Goal: Find contact information: Find contact information

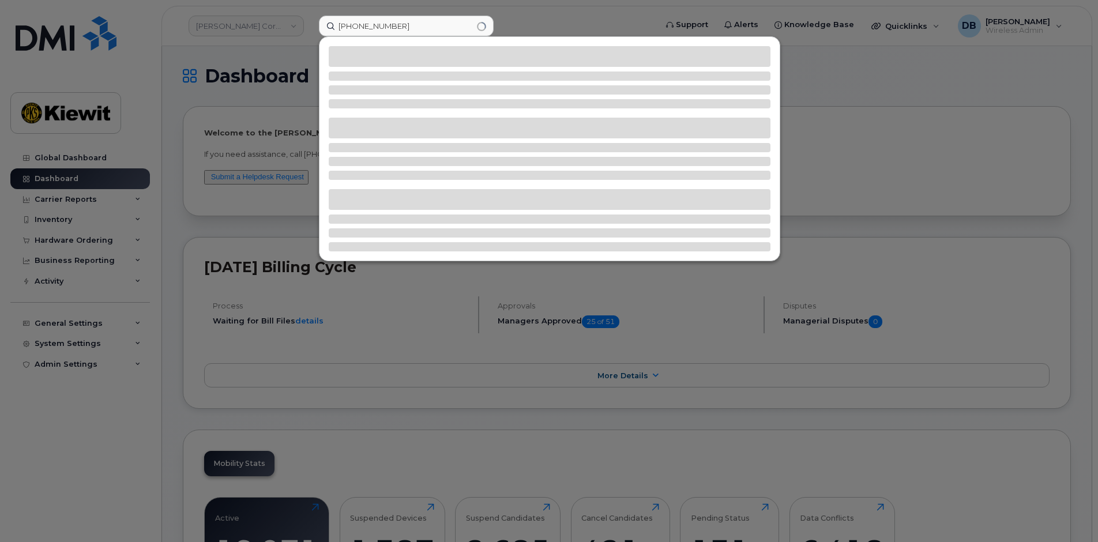
type input "[PHONE_NUMBER]"
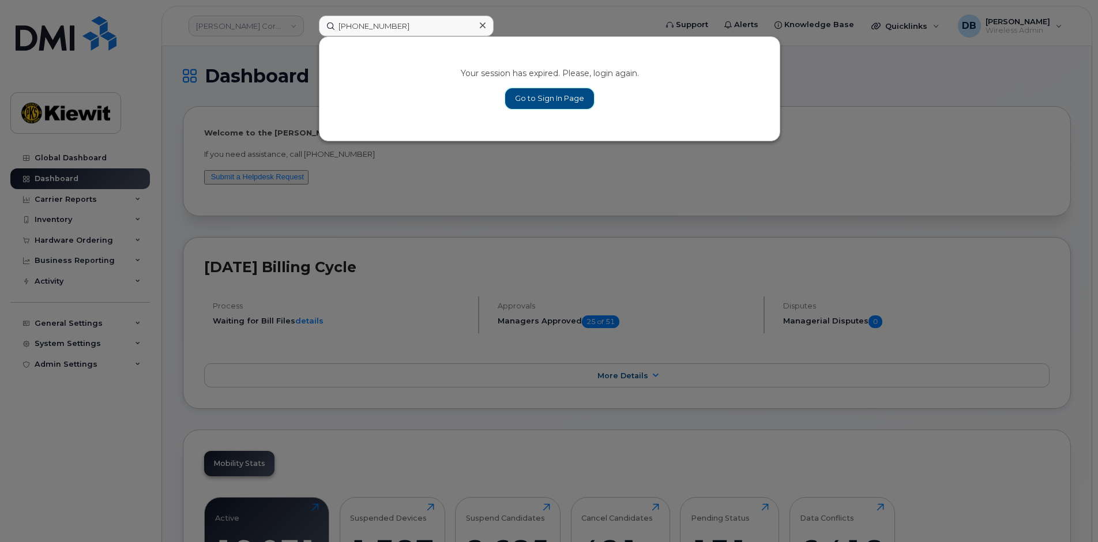
click at [533, 93] on link "Go to Sign In Page" at bounding box center [549, 98] width 89 height 21
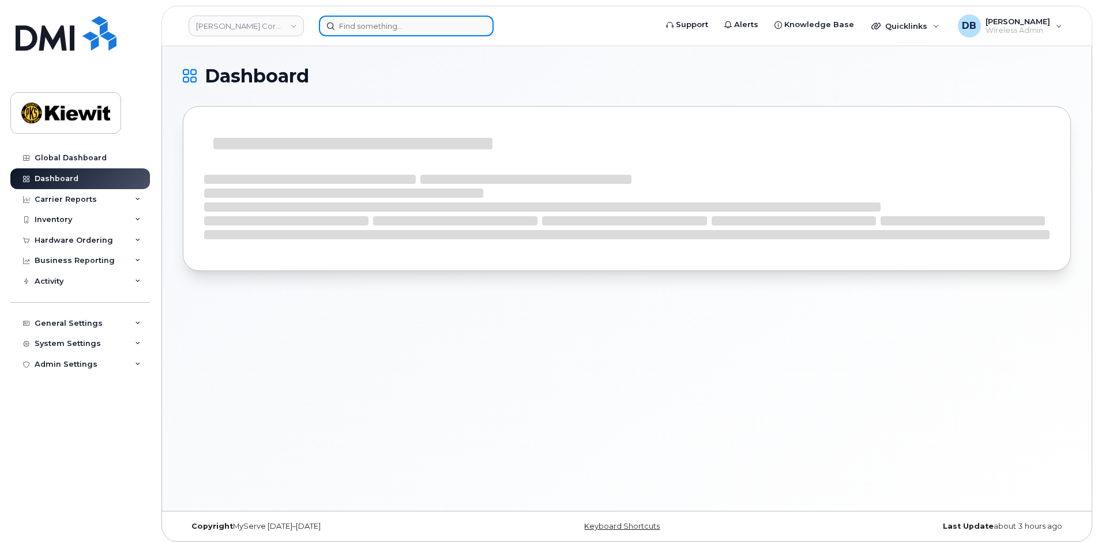
click at [406, 33] on input at bounding box center [406, 26] width 175 height 21
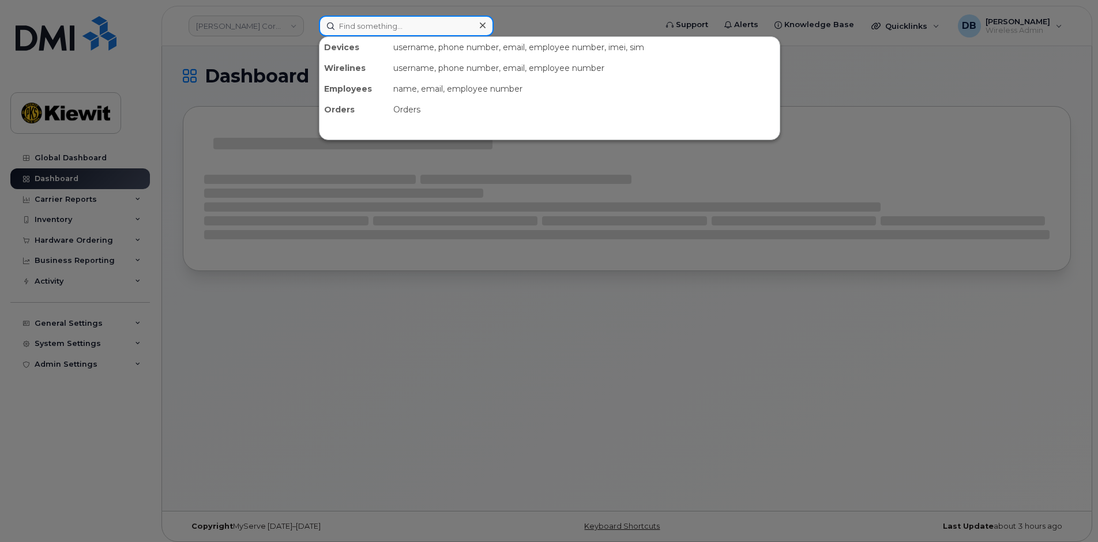
paste input "[PHONE_NUMBER]"
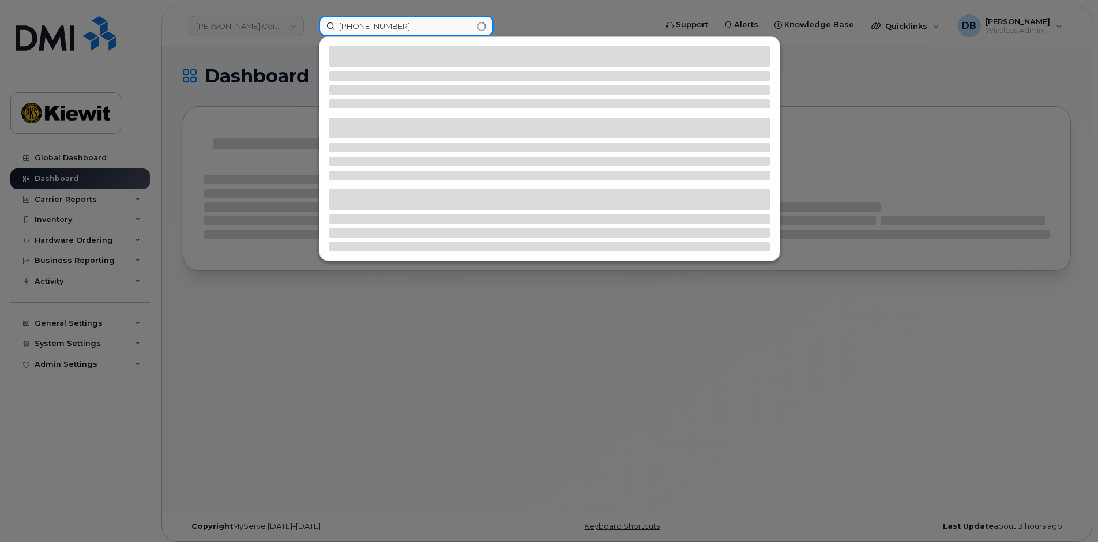
type input "[PHONE_NUMBER]"
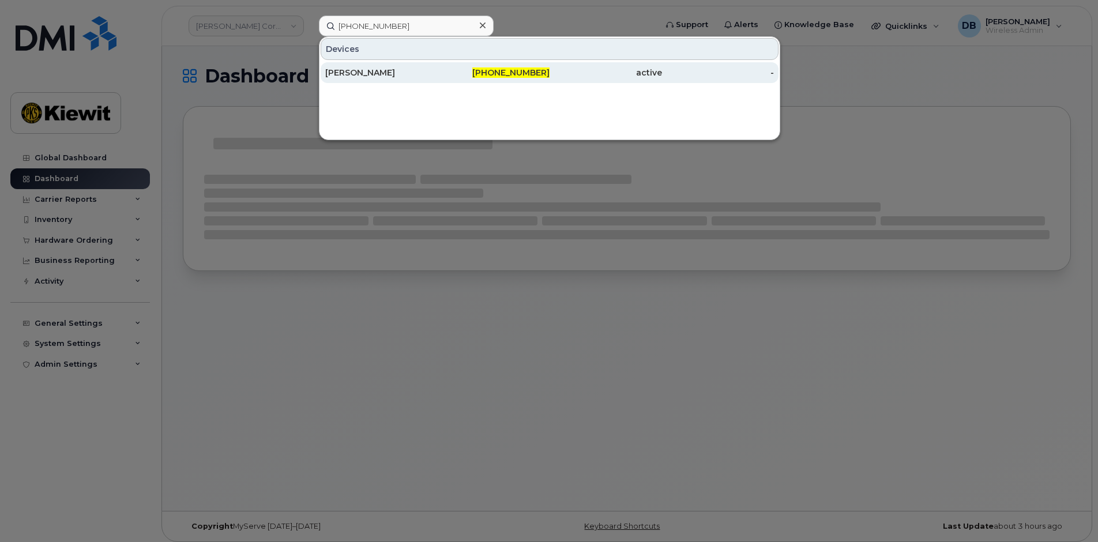
click at [359, 72] on div "Martin Boudreau" at bounding box center [381, 73] width 112 height 12
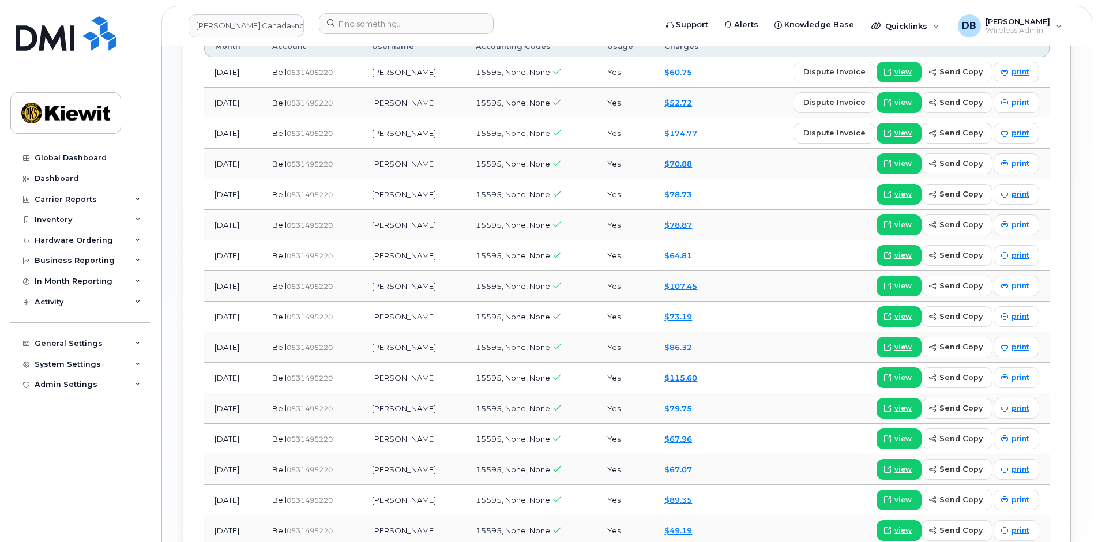
scroll to position [980, 0]
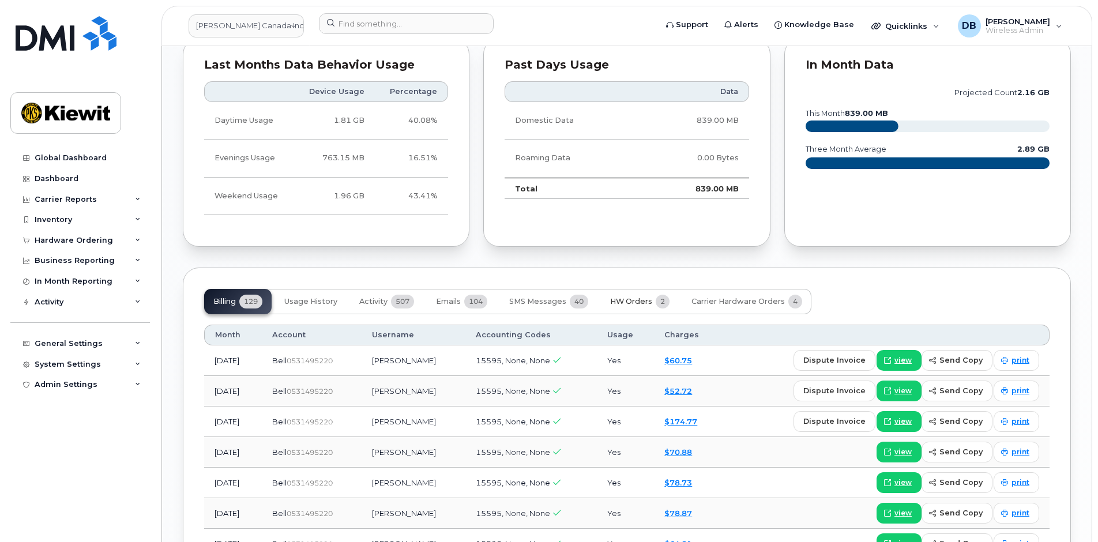
click at [642, 297] on span "HW Orders" at bounding box center [631, 301] width 42 height 9
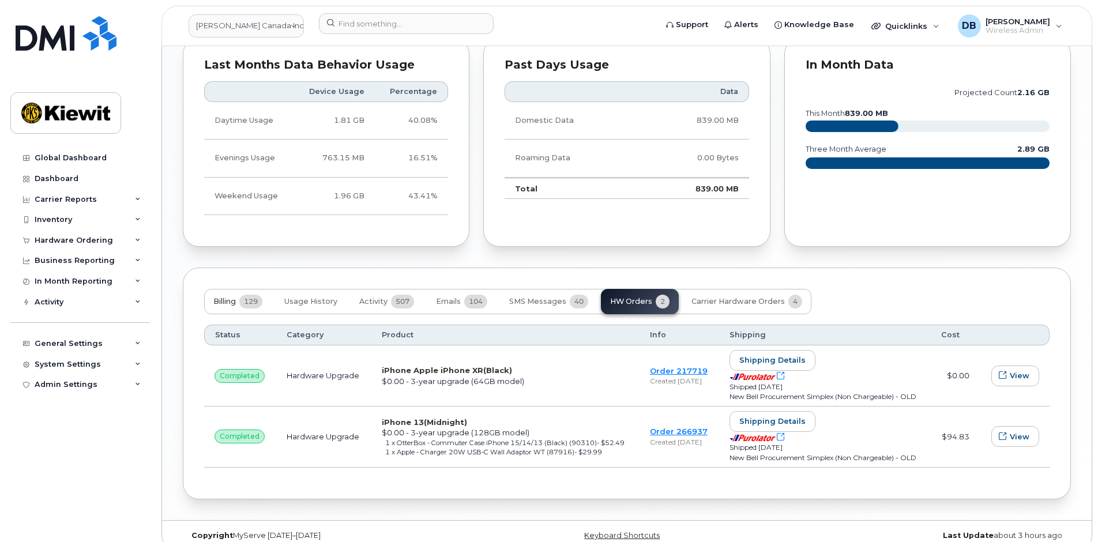
click at [235, 297] on span "Billing" at bounding box center [224, 301] width 22 height 9
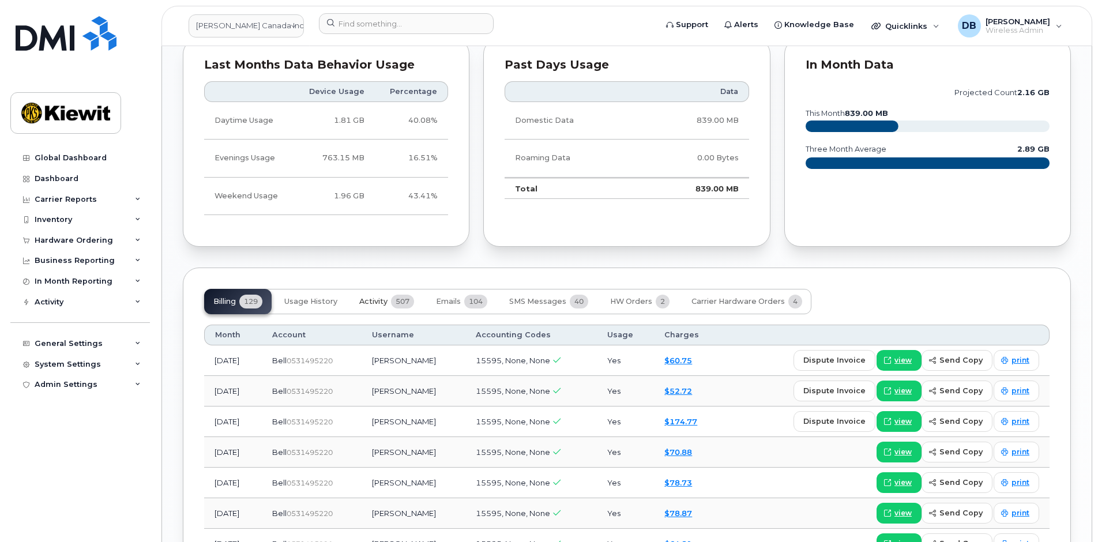
click at [377, 297] on span "Activity" at bounding box center [373, 301] width 28 height 9
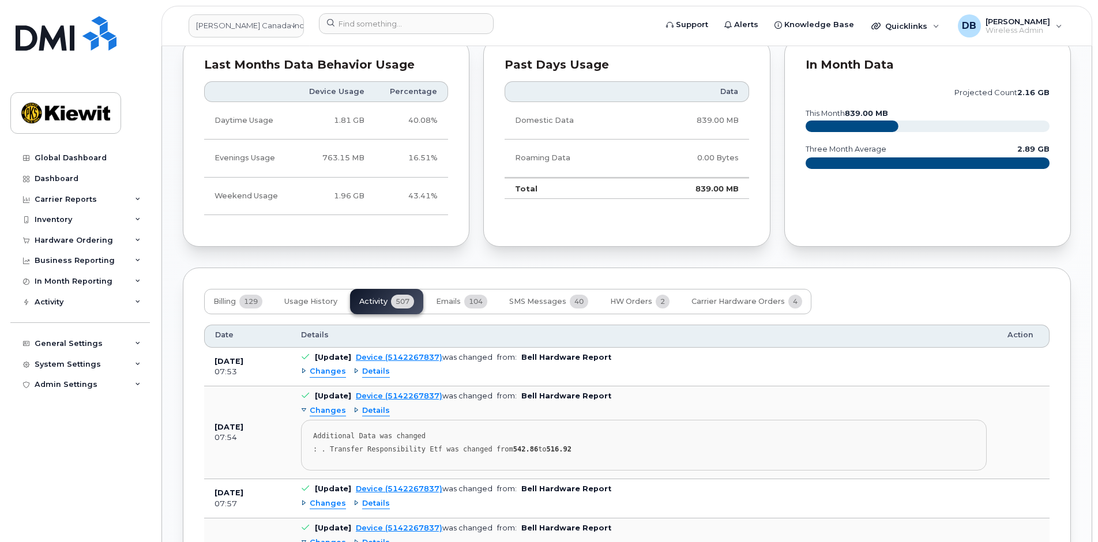
click at [370, 366] on span "Details" at bounding box center [376, 371] width 28 height 11
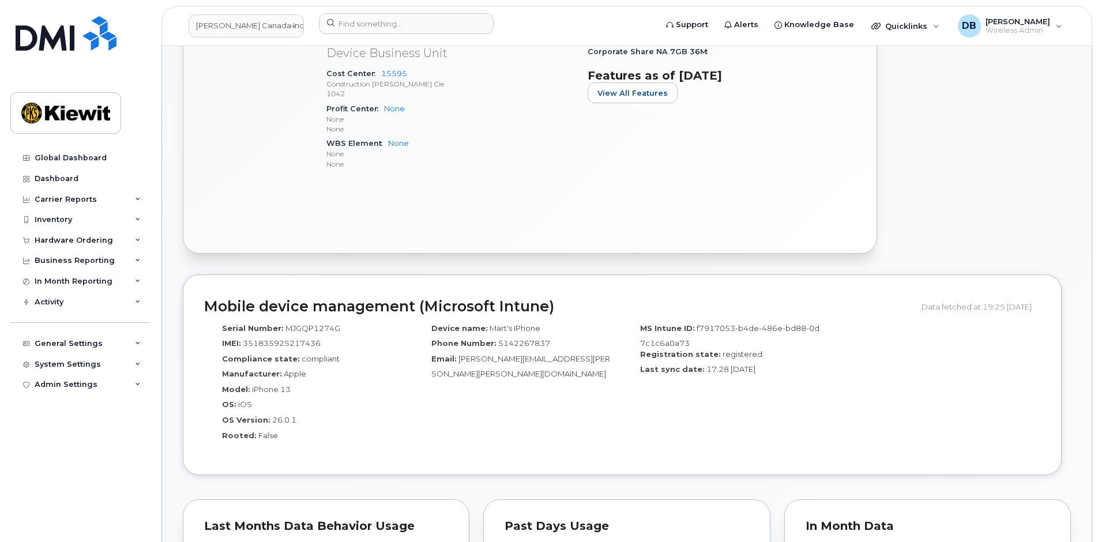
scroll to position [173, 0]
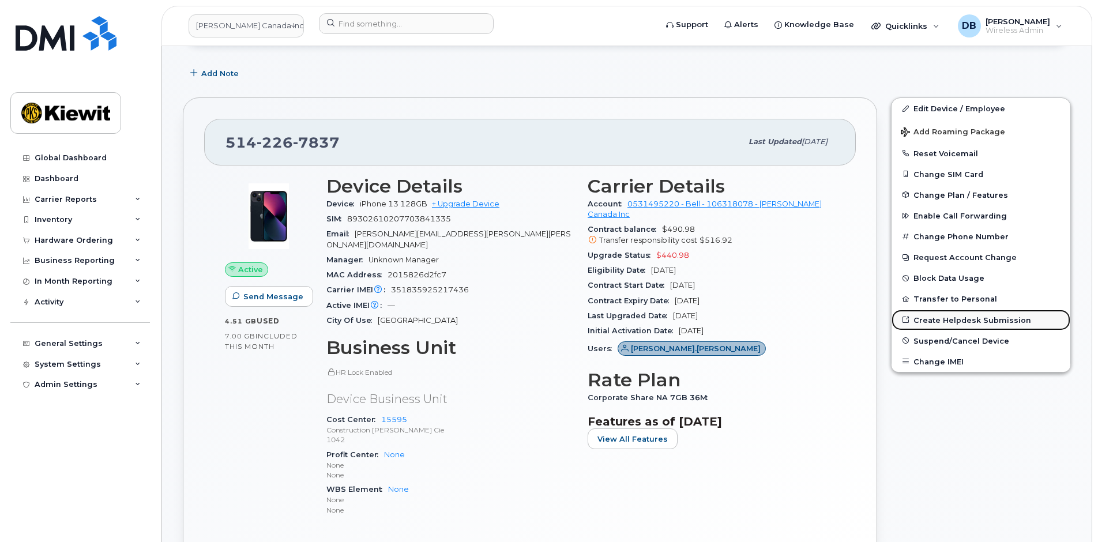
click at [947, 319] on link "Create Helpdesk Submission" at bounding box center [980, 320] width 179 height 21
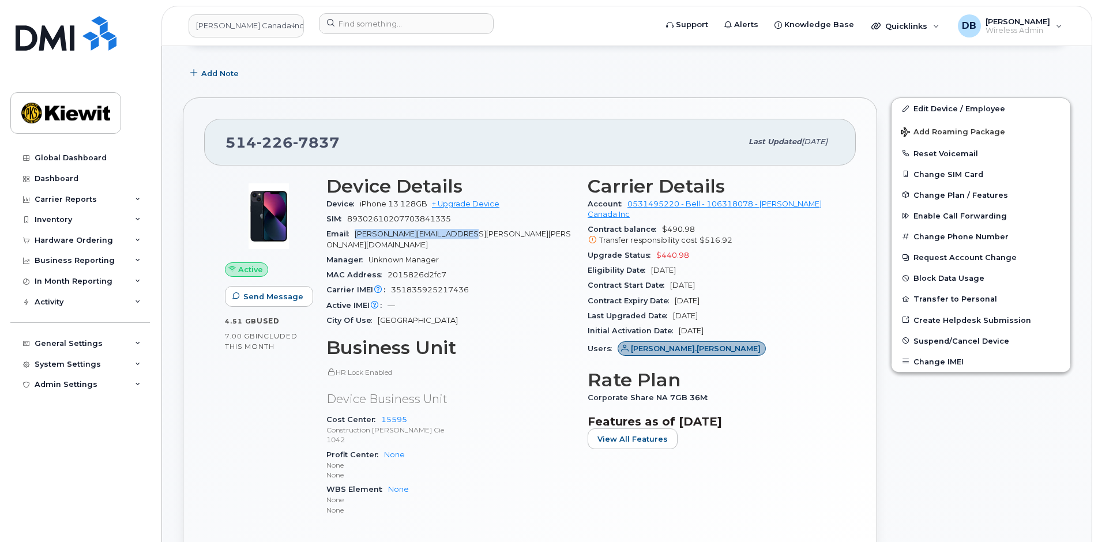
drag, startPoint x: 488, startPoint y: 233, endPoint x: 357, endPoint y: 232, distance: 130.9
click at [357, 232] on div "Email MARTIN.BOUDREAU@KIEWIT.COM" at bounding box center [449, 240] width 247 height 26
copy span "MARTIN.BOUDREAU@KIEWIT.COM"
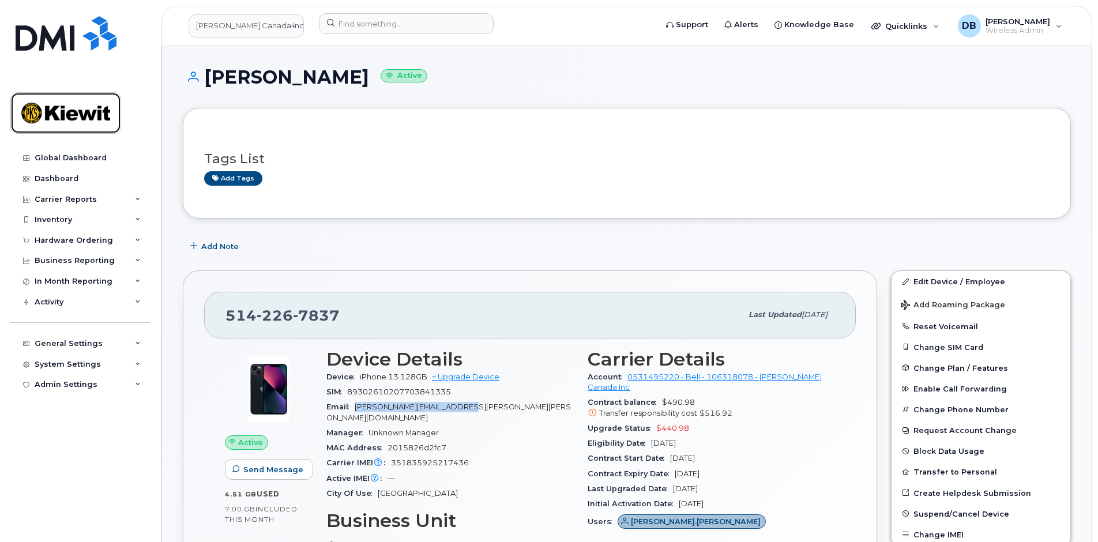
click at [64, 119] on img at bounding box center [65, 112] width 89 height 33
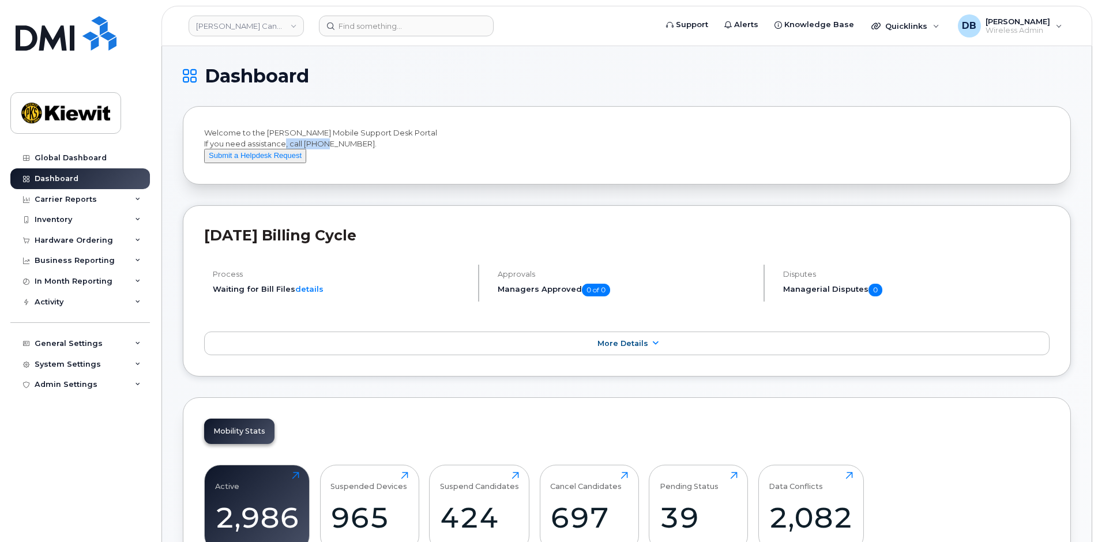
drag, startPoint x: 305, startPoint y: 145, endPoint x: 360, endPoint y: 144, distance: 54.8
click at [360, 144] on div "Welcome to the Kiewit Mobile Support Desk Portal If you need assistance, call 8…" at bounding box center [626, 145] width 845 height 36
drag, startPoint x: 360, startPoint y: 144, endPoint x: 286, endPoint y: 149, distance: 73.9
click at [370, 161] on div "Welcome to the Kiewit Mobile Support Desk Portal If you need assistance, call 8…" at bounding box center [626, 145] width 845 height 36
drag, startPoint x: 307, startPoint y: 146, endPoint x: 362, endPoint y: 144, distance: 54.8
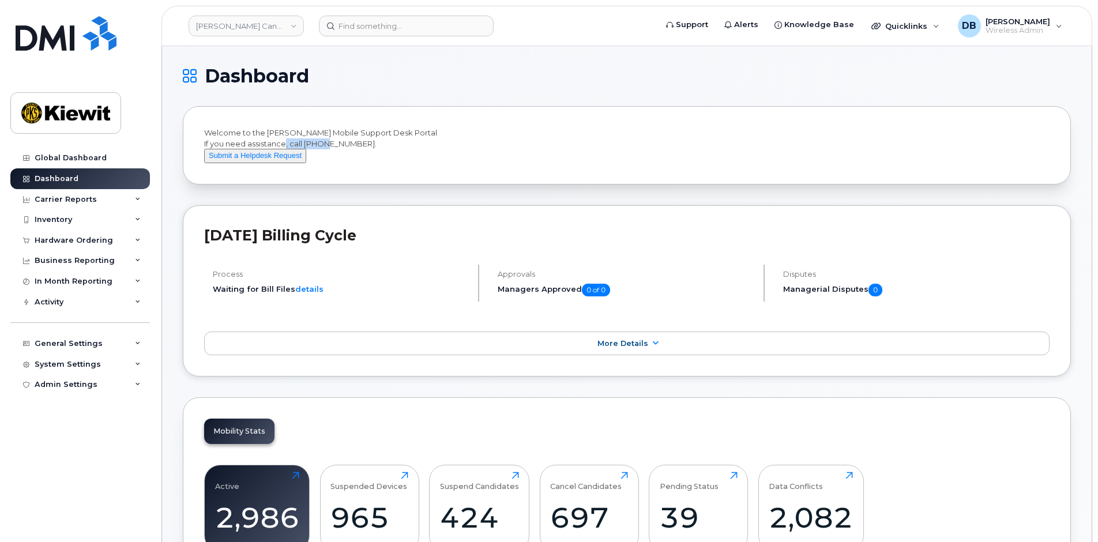
click at [362, 144] on div "Welcome to the Kiewit Mobile Support Desk Portal If you need assistance, call 8…" at bounding box center [626, 145] width 845 height 36
copy div "877-886-7778"
click at [381, 37] on header "Kiewit Canada Inc Support Alerts Knowledge Base Quicklinks Suspend / Cancel Dev…" at bounding box center [626, 26] width 931 height 40
click at [382, 27] on input at bounding box center [406, 26] width 175 height 21
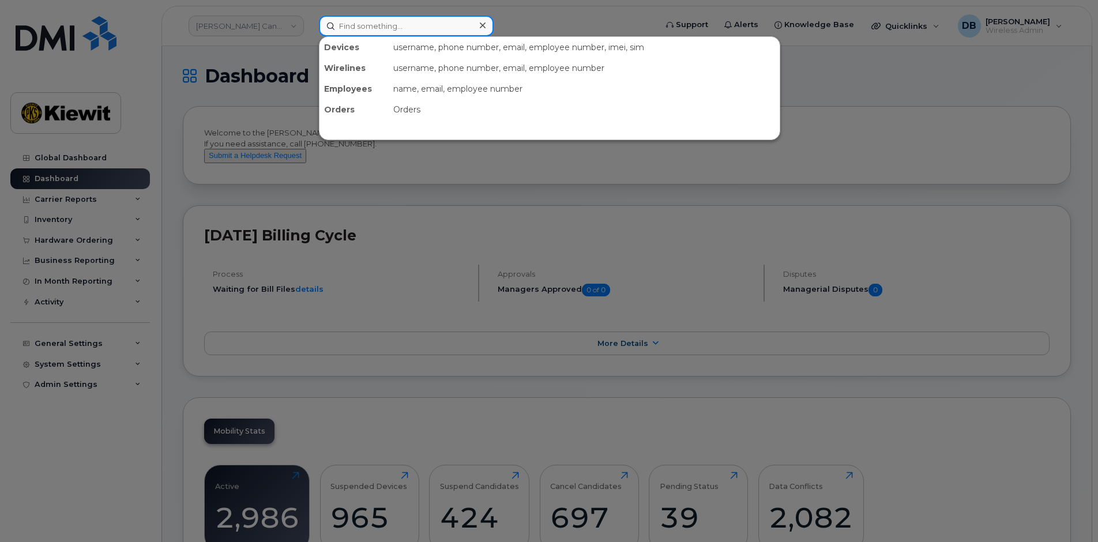
paste input "Yussuf.Hussein"
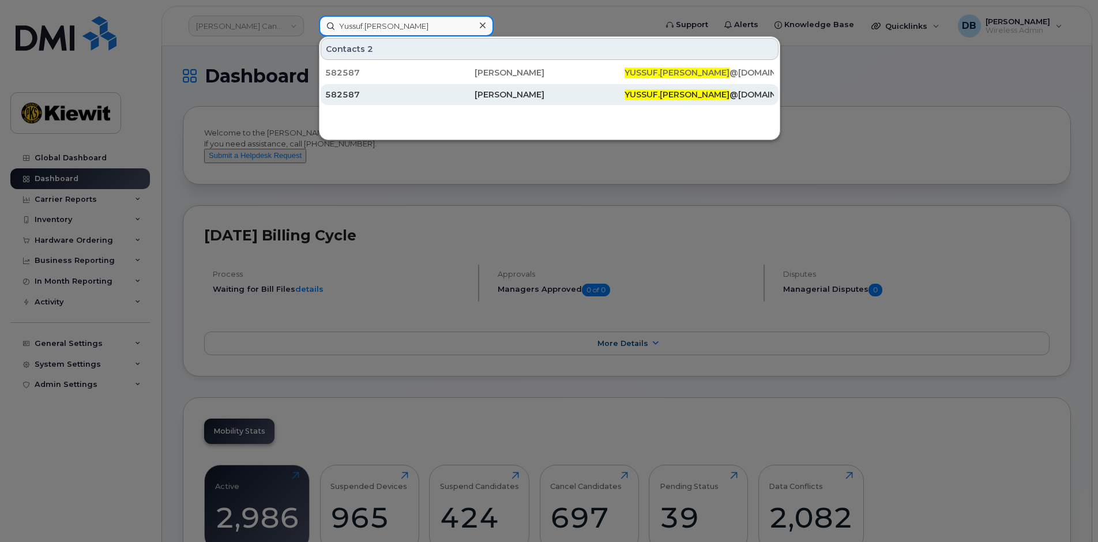
type input "Yussuf.Hussein"
click at [347, 88] on div "582587" at bounding box center [399, 94] width 149 height 21
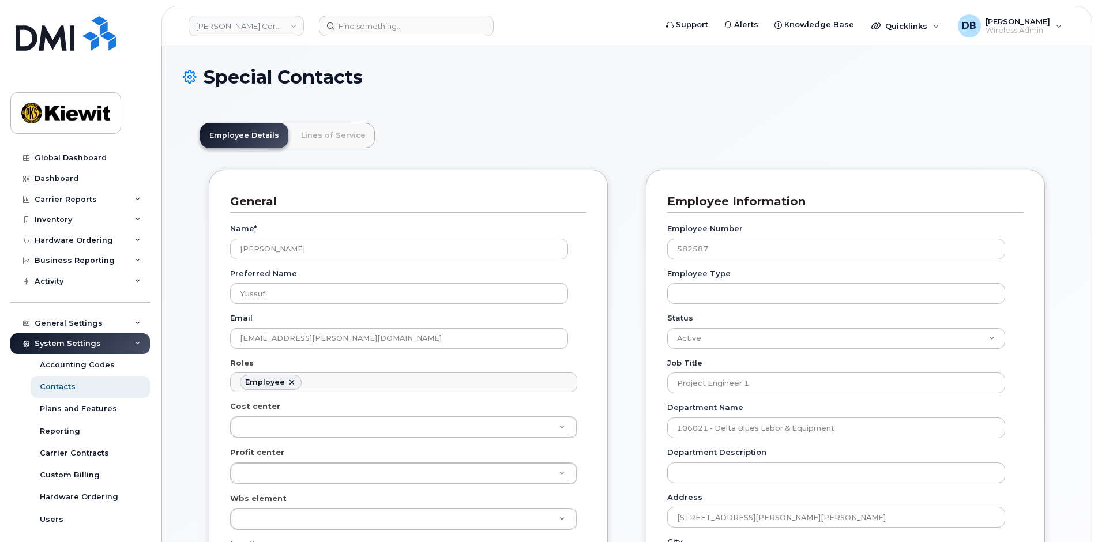
scroll to position [34, 0]
click at [319, 141] on link "Lines of Service" at bounding box center [333, 135] width 83 height 25
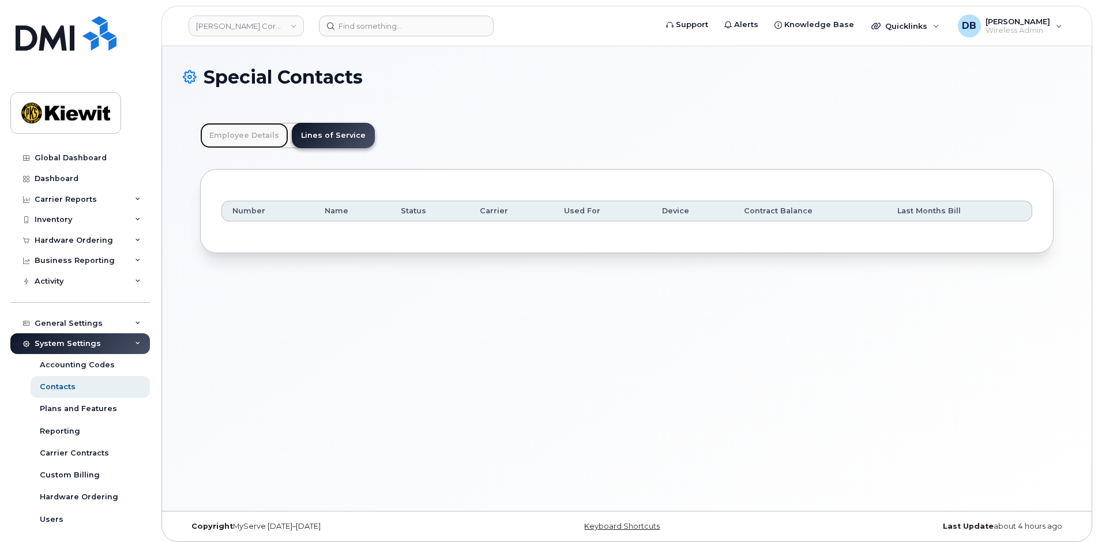
click at [238, 135] on link "Employee Details" at bounding box center [244, 135] width 88 height 25
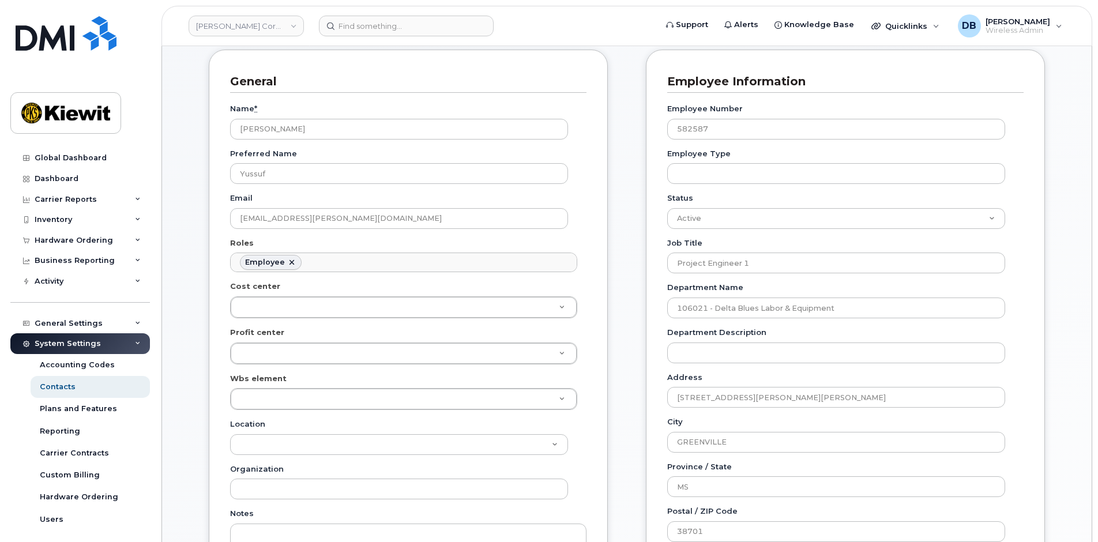
scroll to position [0, 0]
